Goal: Ask a question: Seek information or help from site administrators or community

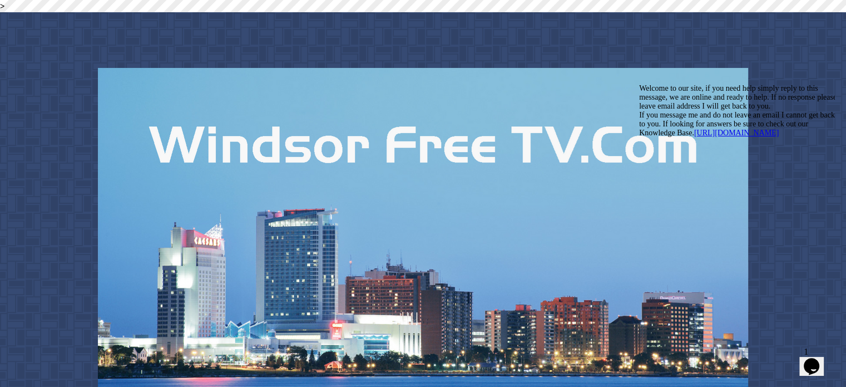
click at [655, 137] on div "Welcome to our site, if you need help simply reply to this message, we are onli…" at bounding box center [739, 110] width 200 height 53
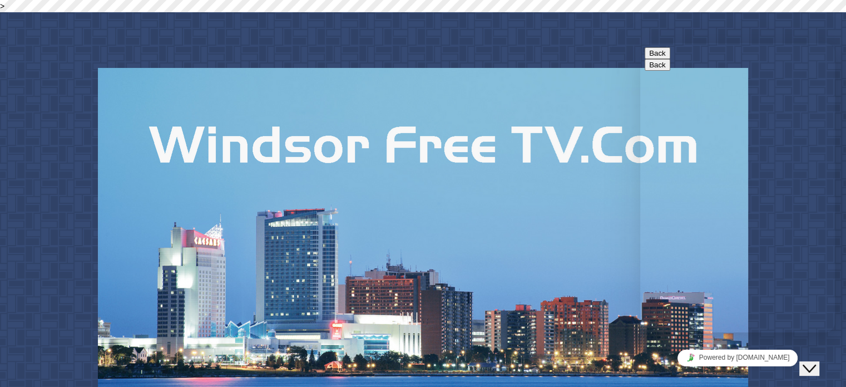
click at [752, 365] on label "Email" at bounding box center [762, 369] width 21 height 9
click at [690, 364] on input "Email" at bounding box center [703, 370] width 98 height 12
type input "[EMAIL_ADDRESS][DOMAIN_NAME]"
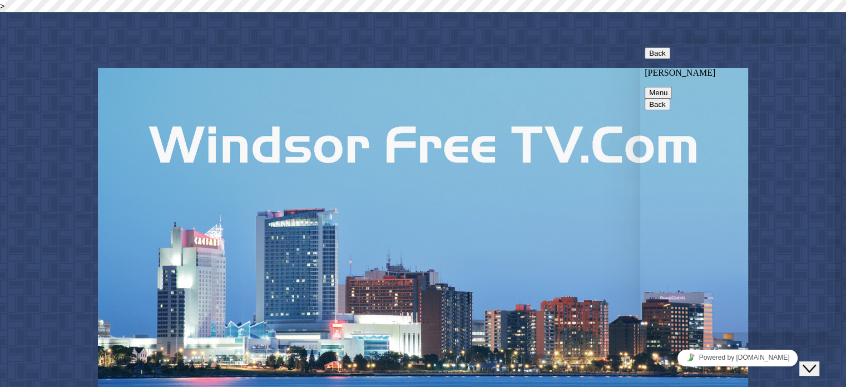
type textarea "Hi, i bought new firestick and i need help installing iptv app"
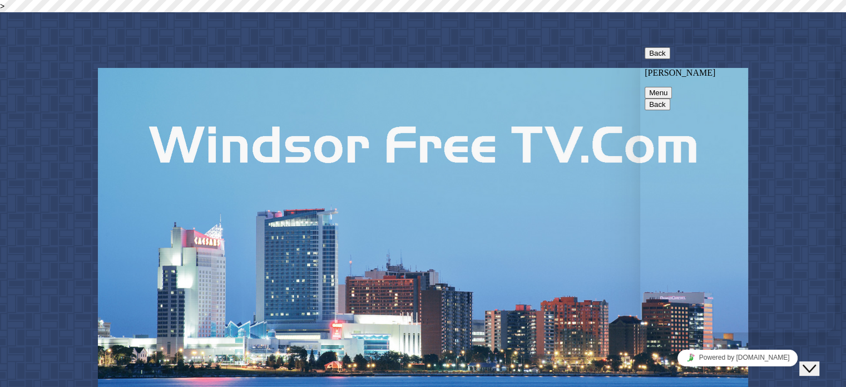
type textarea "i have downloader app"
drag, startPoint x: 833, startPoint y: 185, endPoint x: 837, endPoint y: 158, distance: 27.1
click at [835, 158] on html "Back [PERSON_NAME] Back Rate this chat Upload File Insert [PERSON_NAME] Welcome…" at bounding box center [737, 187] width 195 height 289
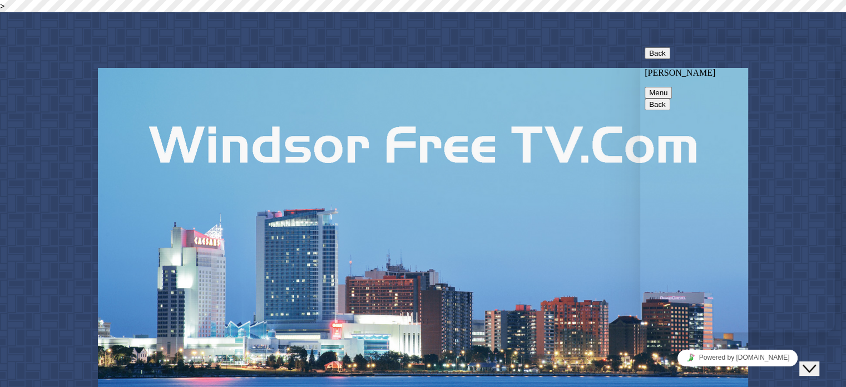
scroll to position [96, 0]
type textarea "i tried using code 27581 but I get error"
